Goal: Information Seeking & Learning: Learn about a topic

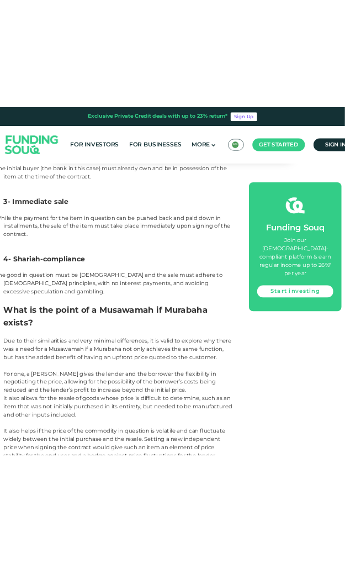
scroll to position [1724, 0]
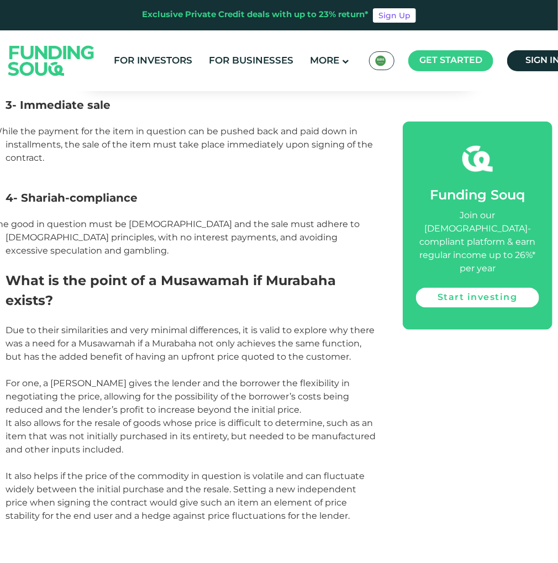
click at [83, 378] on span "For one, a [PERSON_NAME] gives the lender and the borrower the flexibility in n…" at bounding box center [178, 396] width 344 height 37
click at [80, 378] on span "For one, a [PERSON_NAME] gives the lender and the borrower the flexibility in n…" at bounding box center [178, 396] width 344 height 37
drag, startPoint x: 77, startPoint y: 320, endPoint x: 75, endPoint y: 330, distance: 10.3
click at [75, 378] on span "For one, a [PERSON_NAME] gives the lender and the borrower the flexibility in n…" at bounding box center [178, 396] width 344 height 37
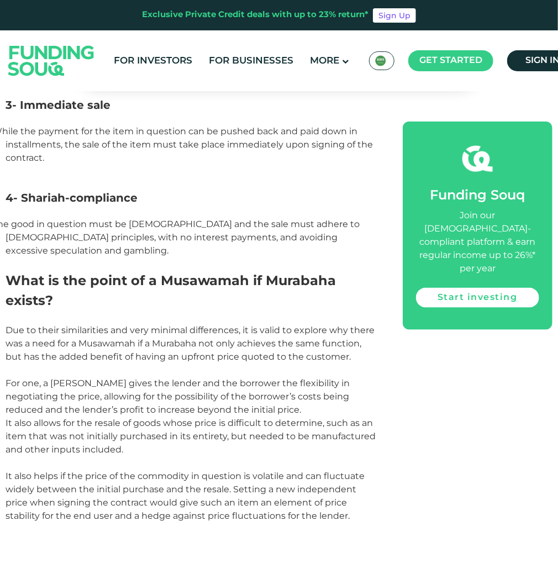
click at [72, 378] on span "For one, a [PERSON_NAME] gives the lender and the borrower the flexibility in n…" at bounding box center [178, 396] width 344 height 37
click at [72, 377] on p "For one, a [PERSON_NAME] gives the lender and the borrower the flexibility in n…" at bounding box center [192, 397] width 372 height 40
click at [71, 378] on span "For one, a [PERSON_NAME] gives the lender and the borrower the flexibility in n…" at bounding box center [178, 396] width 344 height 37
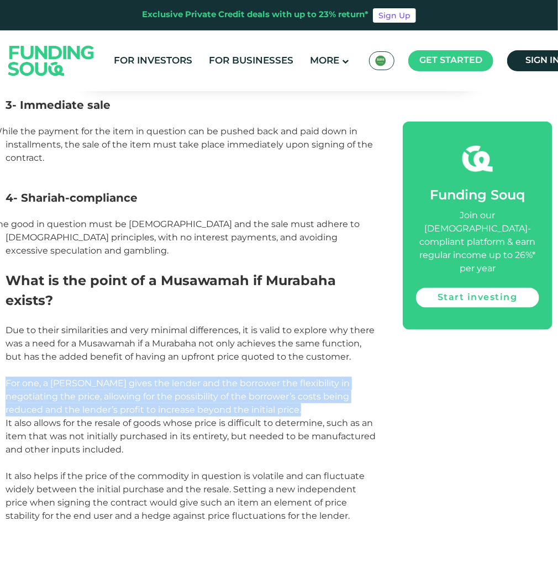
click at [71, 378] on span "For one, a [PERSON_NAME] gives the lender and the borrower the flexibility in n…" at bounding box center [178, 396] width 344 height 37
click at [60, 378] on span "For one, a [PERSON_NAME] gives the lender and the borrower the flexibility in n…" at bounding box center [178, 396] width 344 height 37
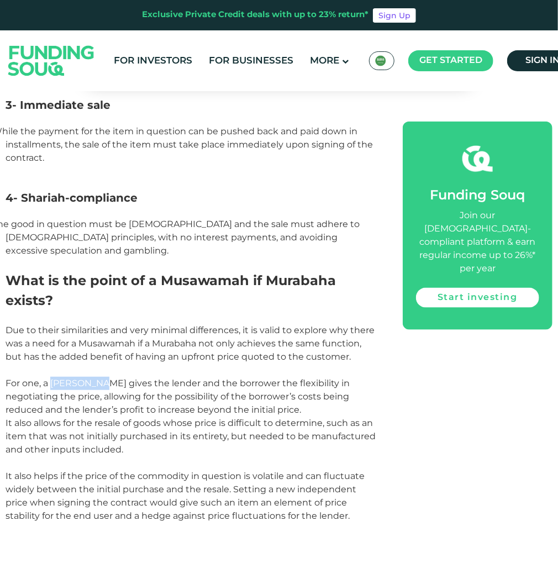
drag, startPoint x: 51, startPoint y: 329, endPoint x: 110, endPoint y: 326, distance: 59.7
click at [110, 378] on span "For one, a [PERSON_NAME] gives the lender and the borrower the flexibility in n…" at bounding box center [178, 396] width 344 height 37
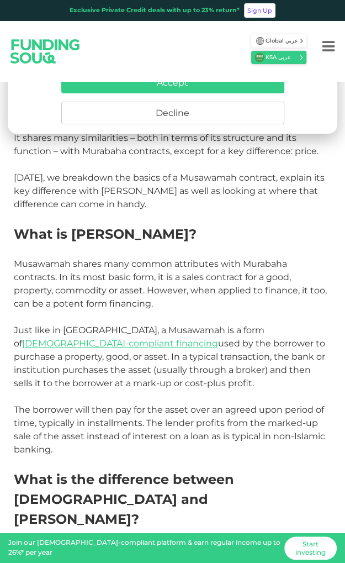
scroll to position [399, 0]
